Goal: Obtain resource: Download file/media

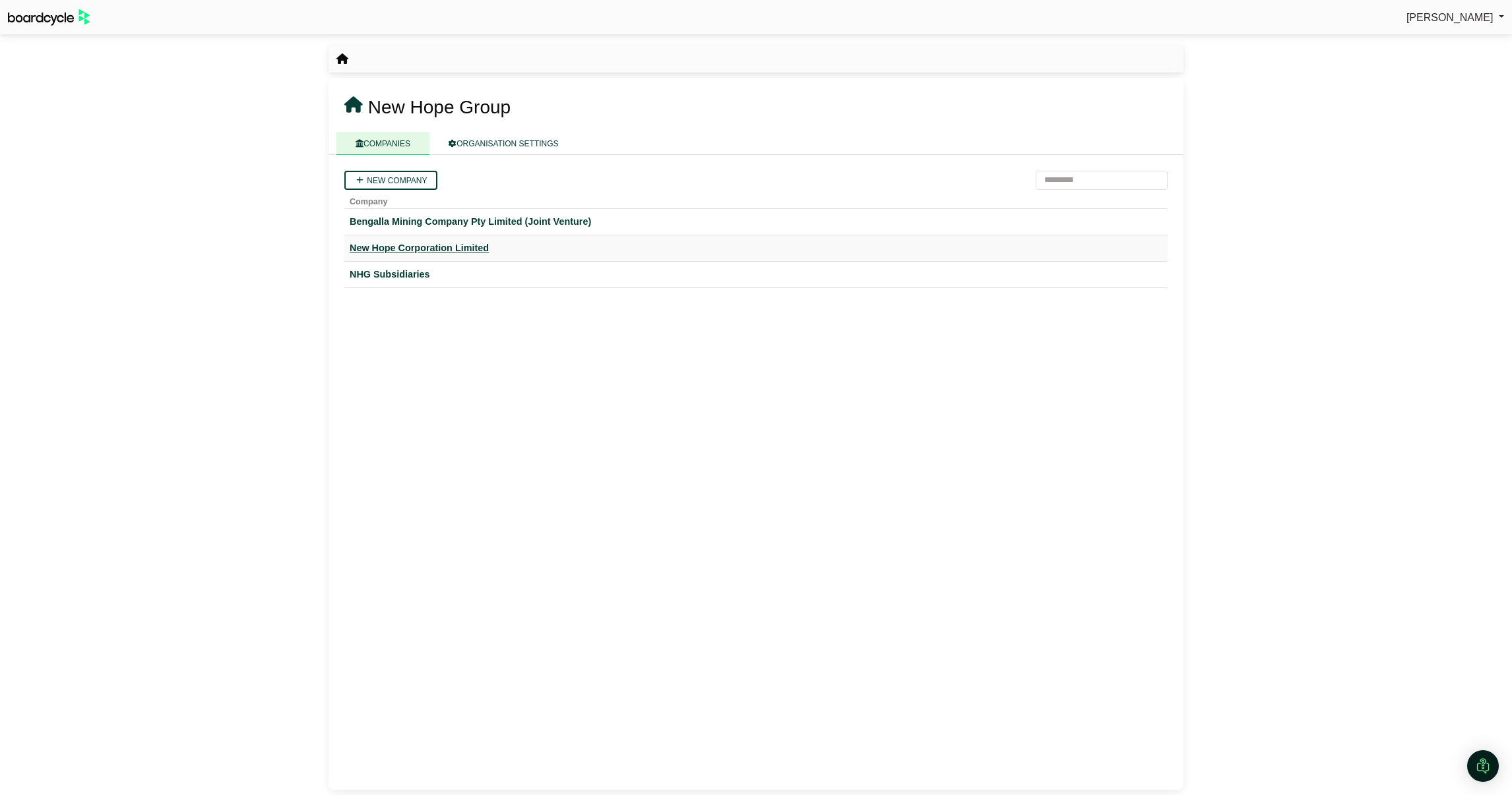
click at [462, 246] on div "New Hope Corporation Limited" at bounding box center [755, 248] width 812 height 15
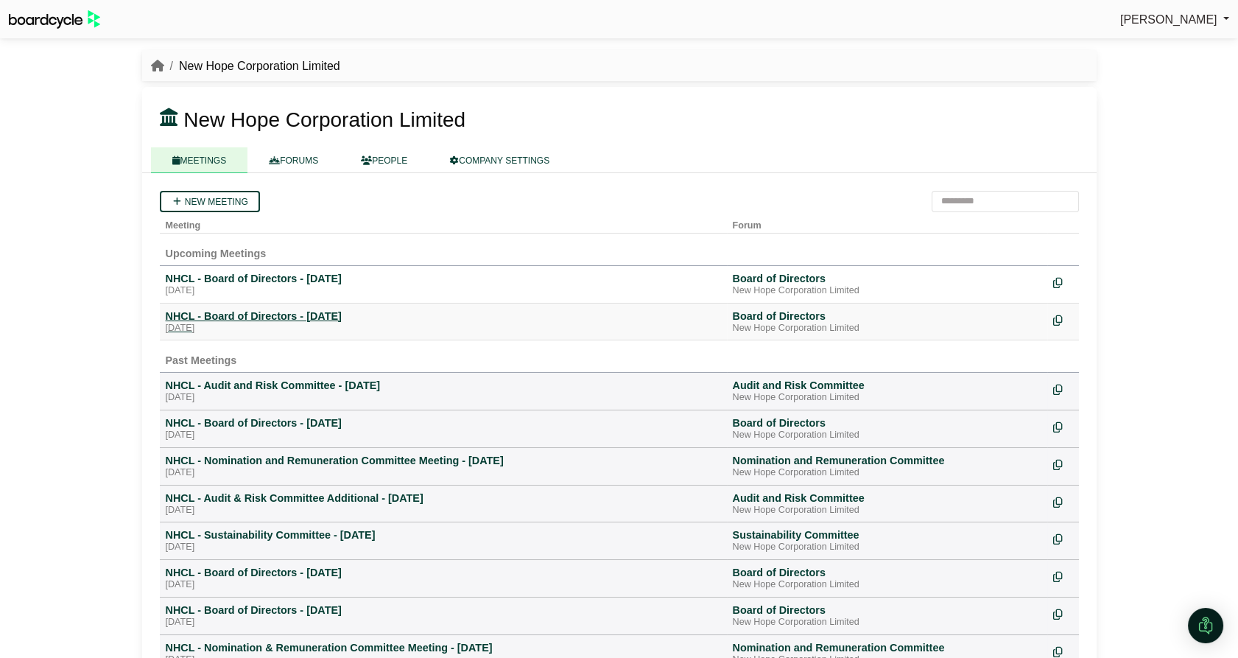
click at [359, 317] on div "NHCL - Board of Directors - [DATE]" at bounding box center [443, 315] width 555 height 13
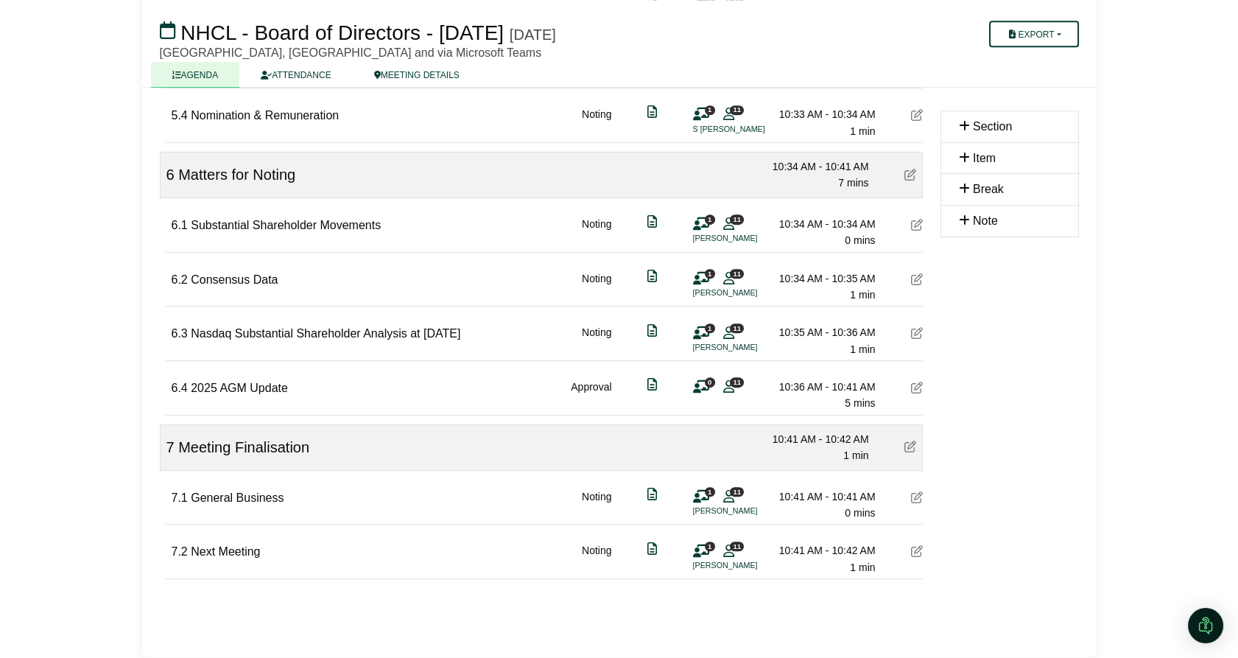
scroll to position [1401, 0]
click at [1052, 41] on button "Export" at bounding box center [1033, 34] width 89 height 27
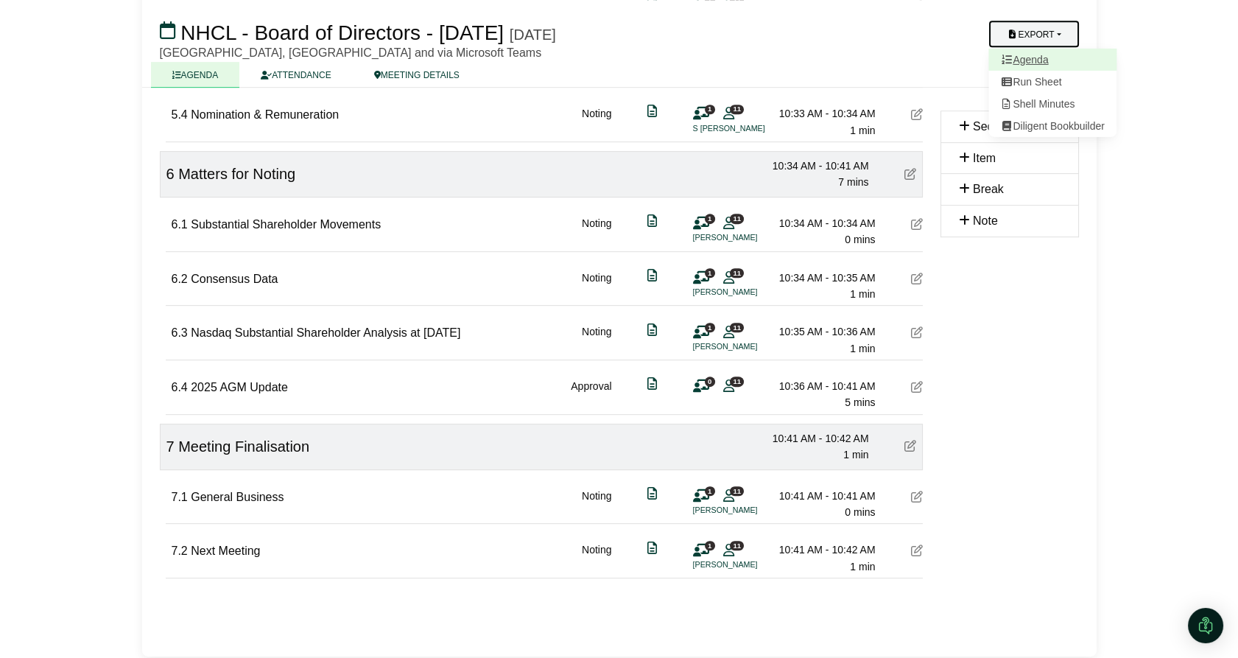
click at [1038, 57] on link "Agenda" at bounding box center [1052, 60] width 128 height 22
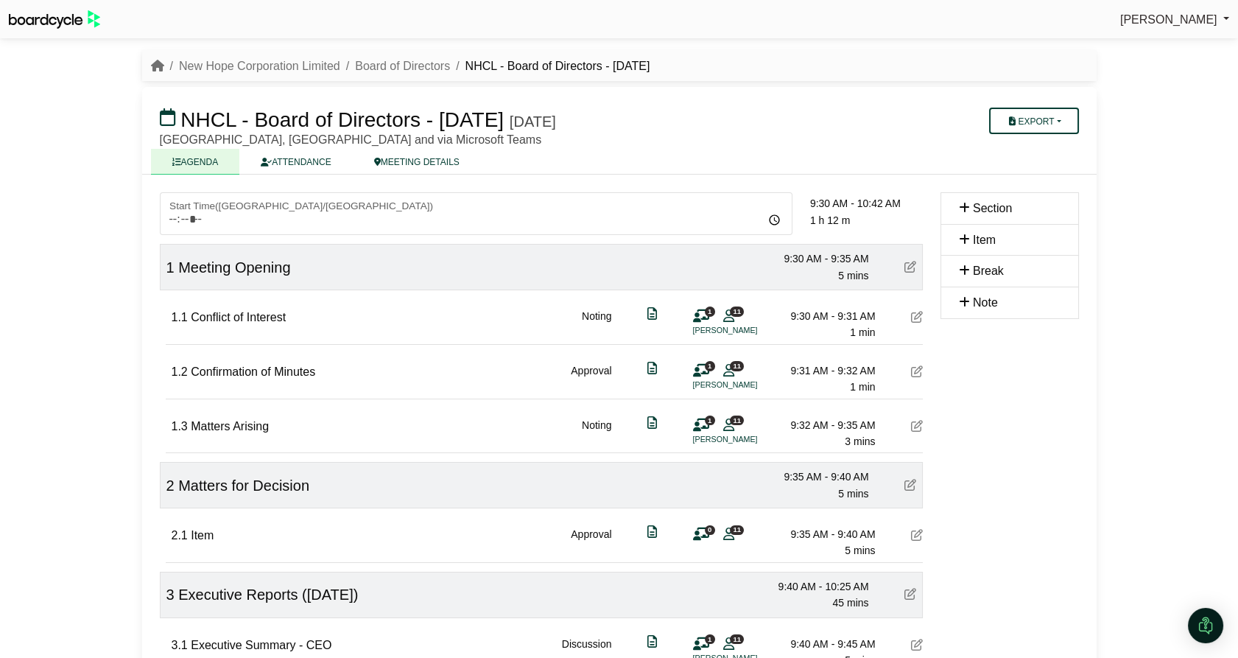
click at [1141, 325] on div "Sylvia Lee Sign Out New Hope Corporation Limited Board of Directors NHCL - Boar…" at bounding box center [619, 329] width 1238 height 658
